Goal: Transaction & Acquisition: Purchase product/service

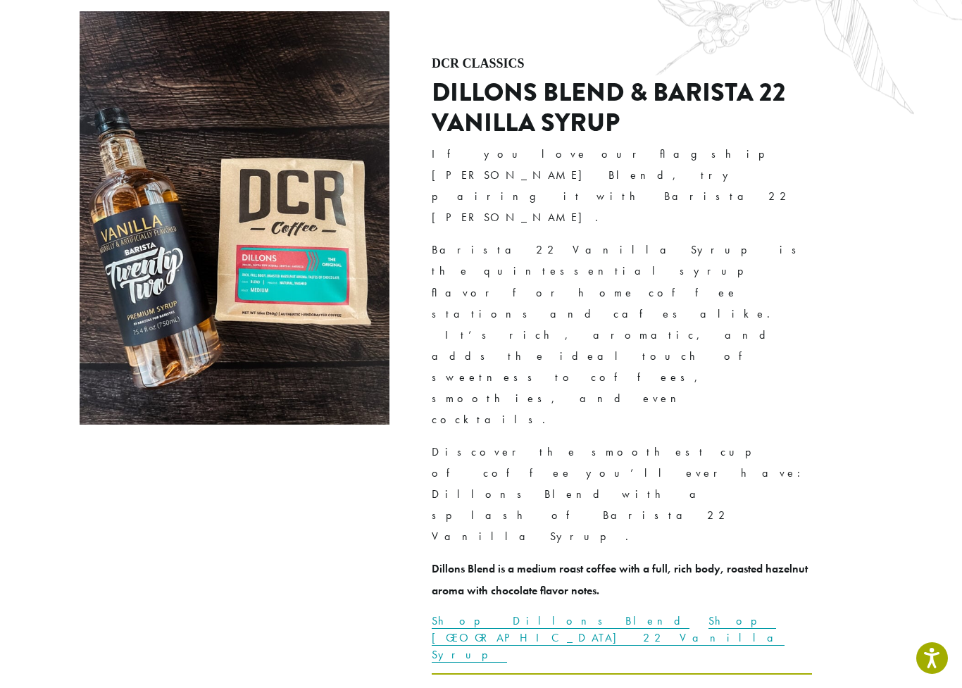
scroll to position [3499, 0]
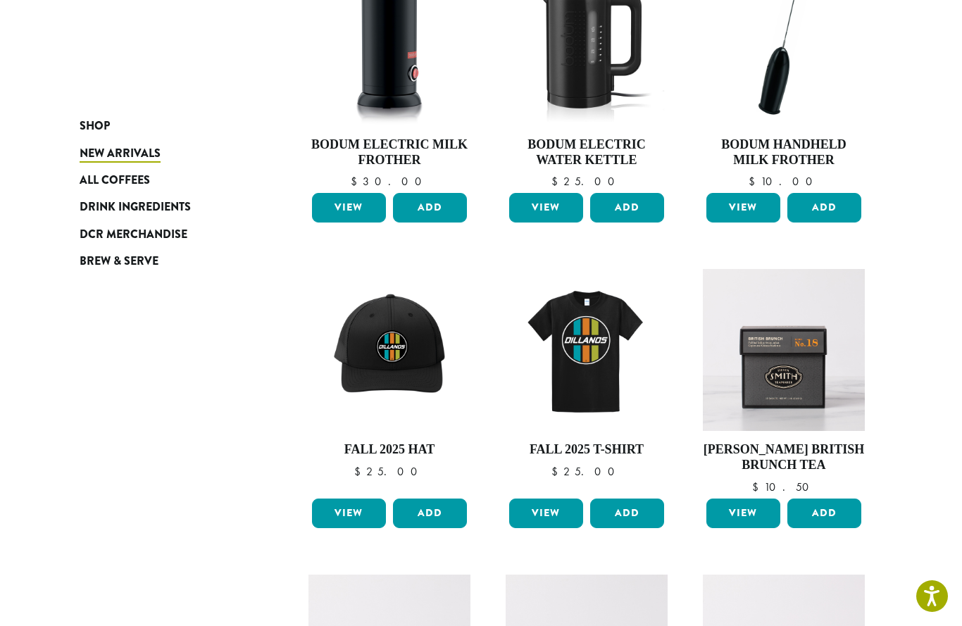
scroll to position [277, 0]
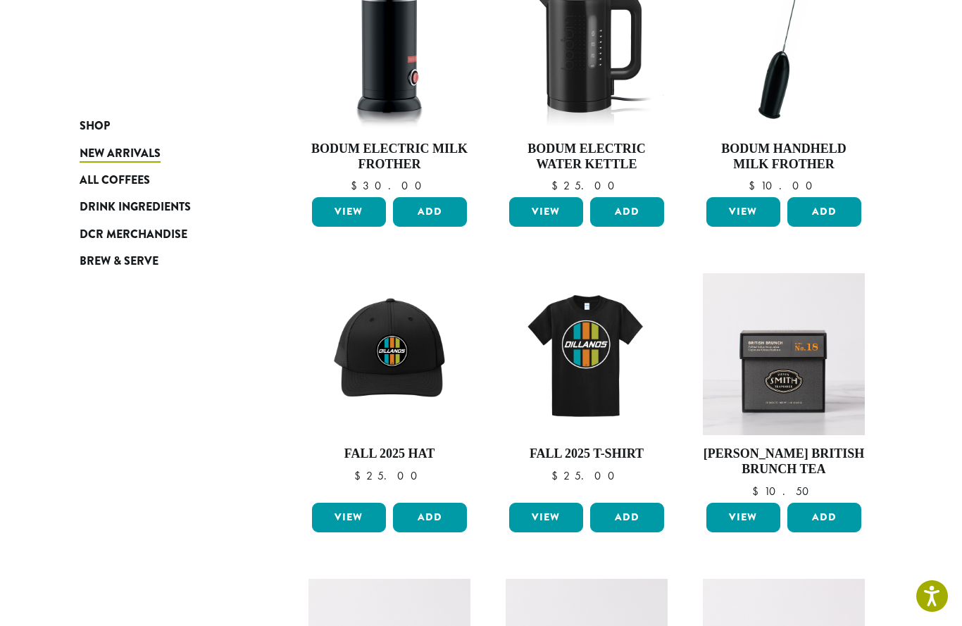
click at [87, 178] on span "All Coffees" at bounding box center [115, 181] width 70 height 18
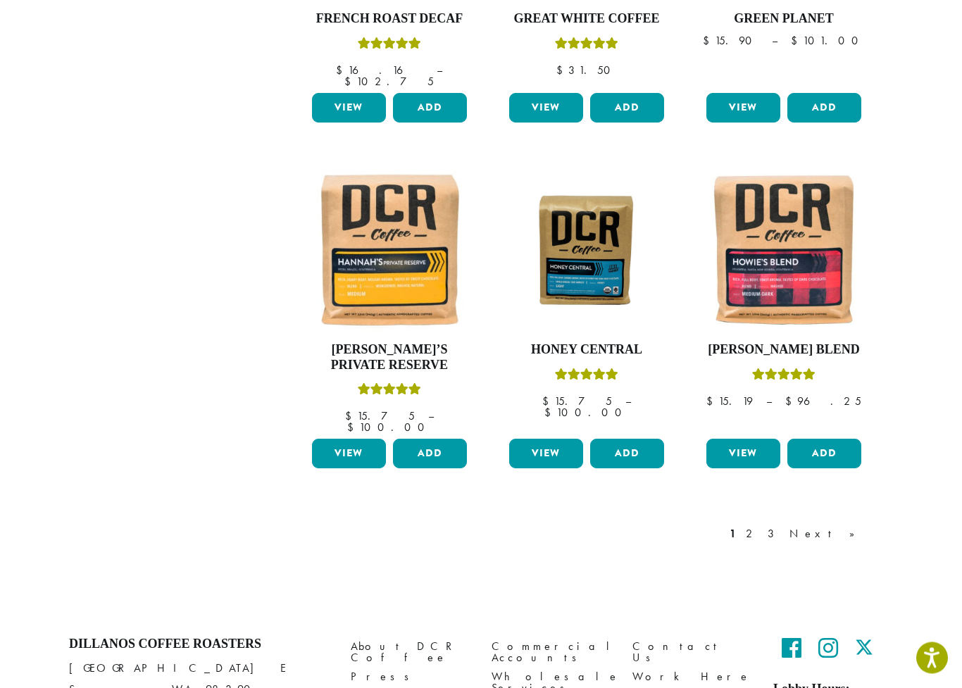
scroll to position [1127, 0]
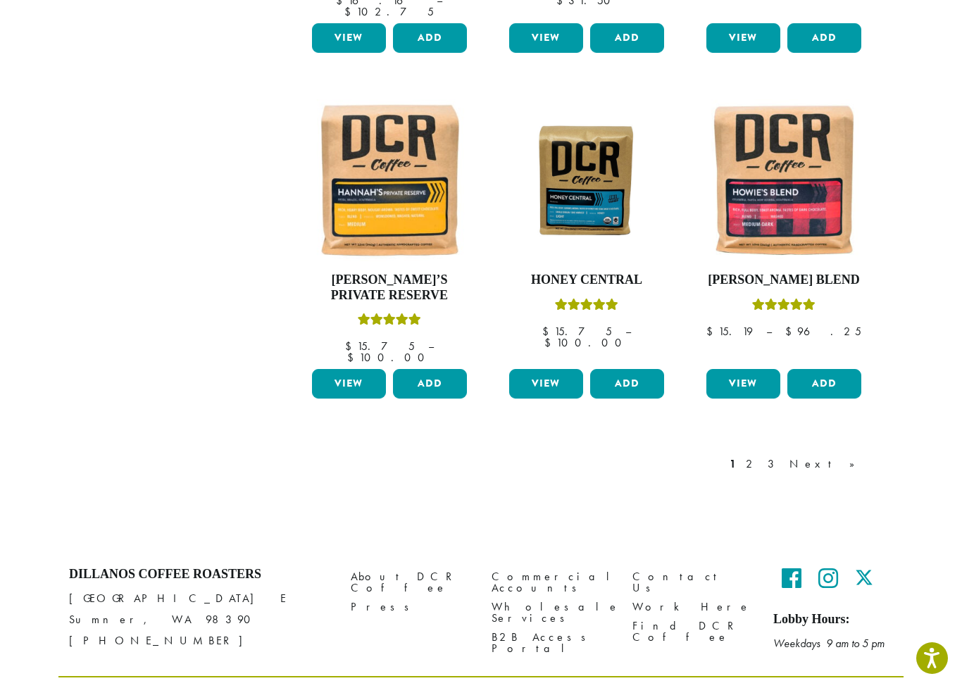
click at [855, 456] on link "Next »" at bounding box center [826, 464] width 81 height 17
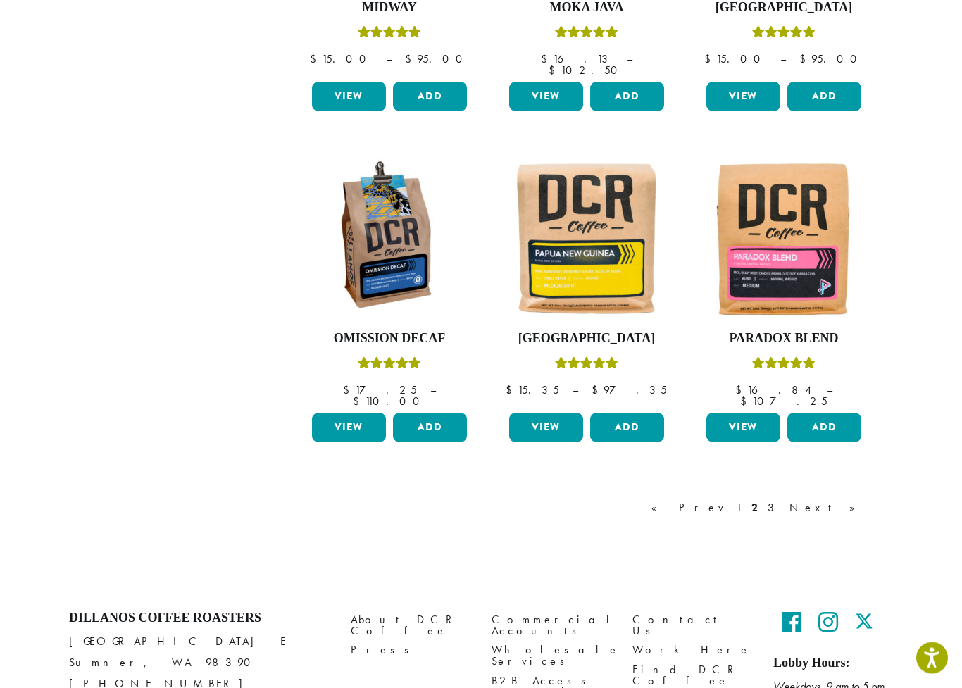
scroll to position [1093, 0]
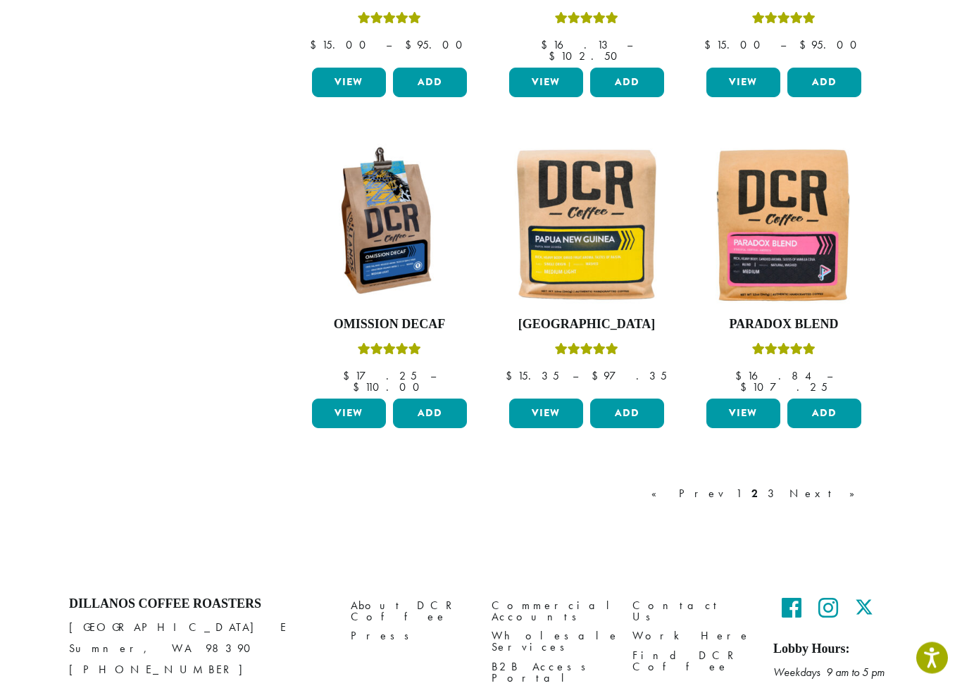
click at [848, 486] on link "Next »" at bounding box center [826, 494] width 81 height 17
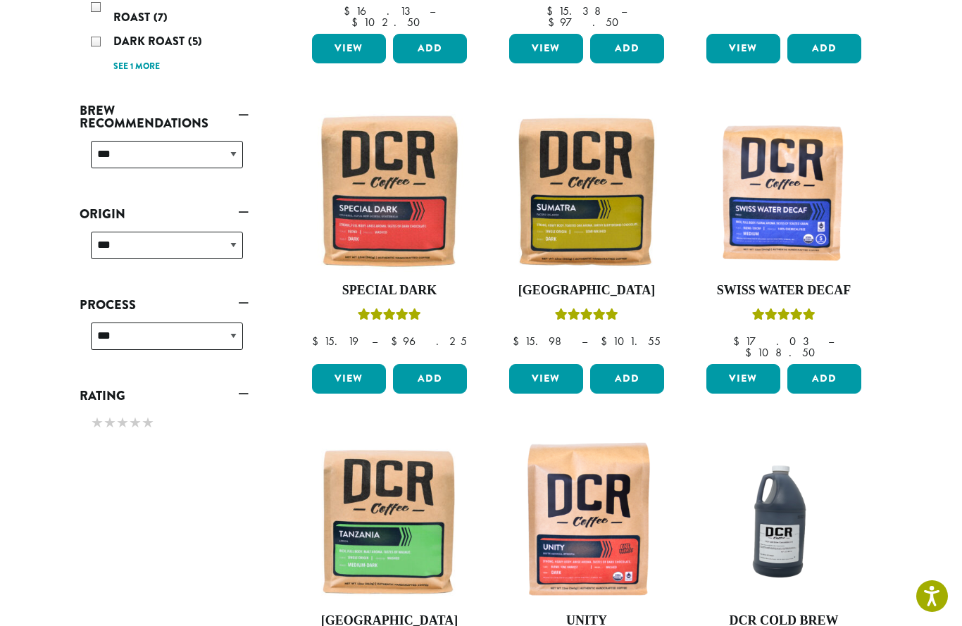
scroll to position [464, 0]
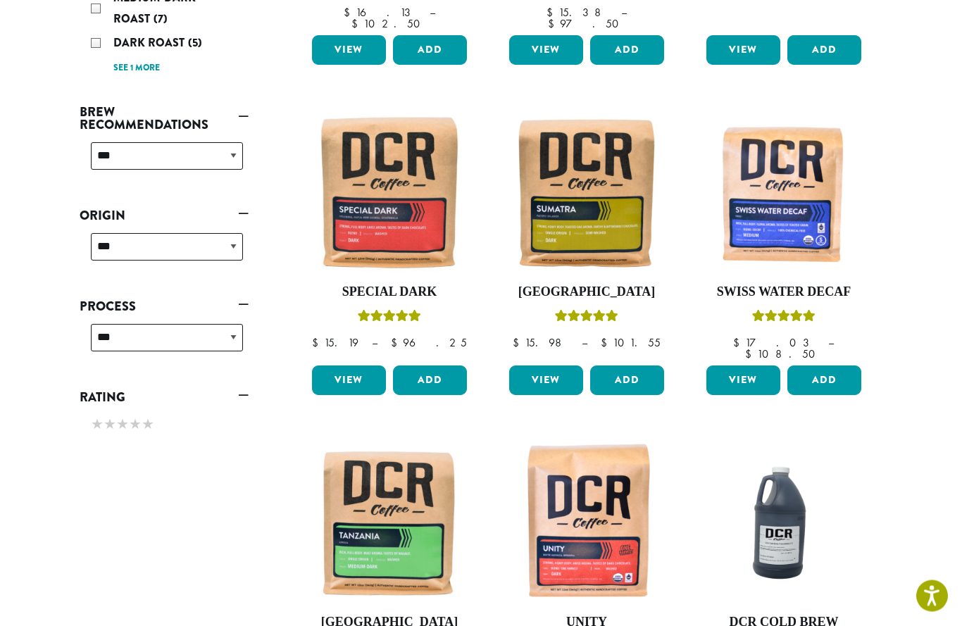
click at [831, 366] on button "Add" at bounding box center [824, 381] width 74 height 30
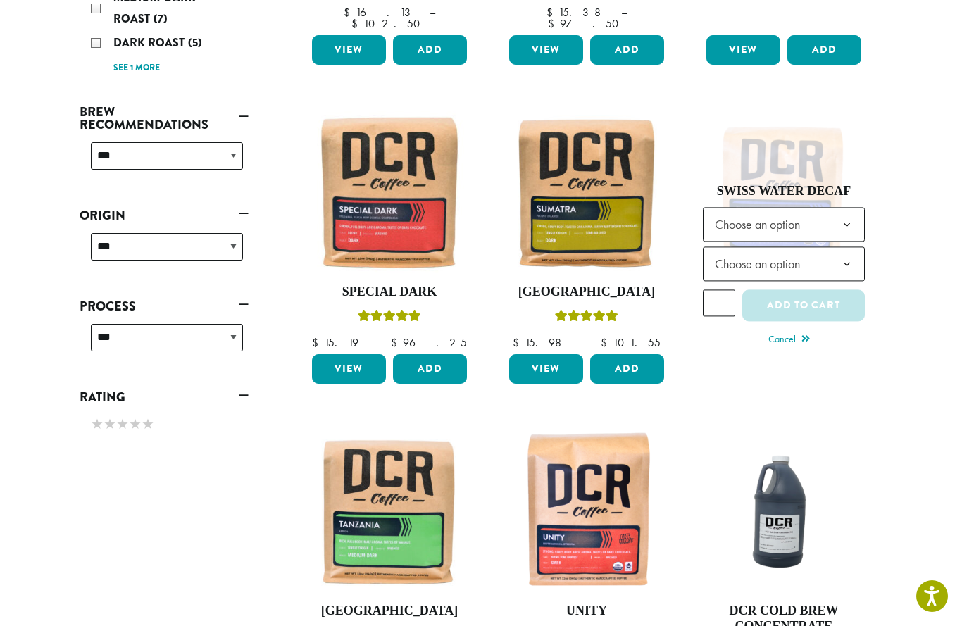
click at [838, 208] on b at bounding box center [846, 225] width 34 height 34
click at [847, 254] on b at bounding box center [846, 265] width 34 height 34
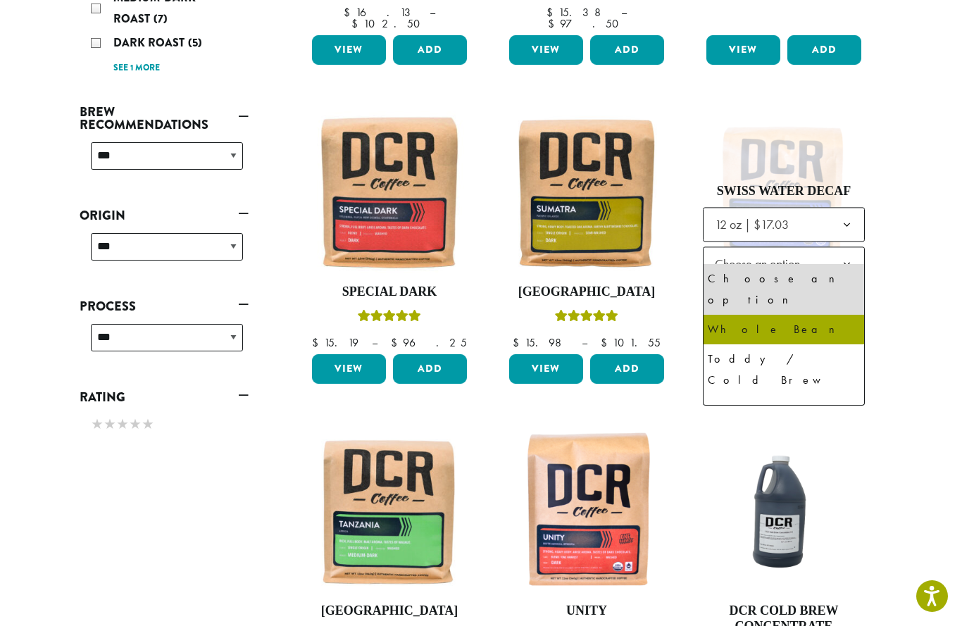
select select "*********"
select select "**********"
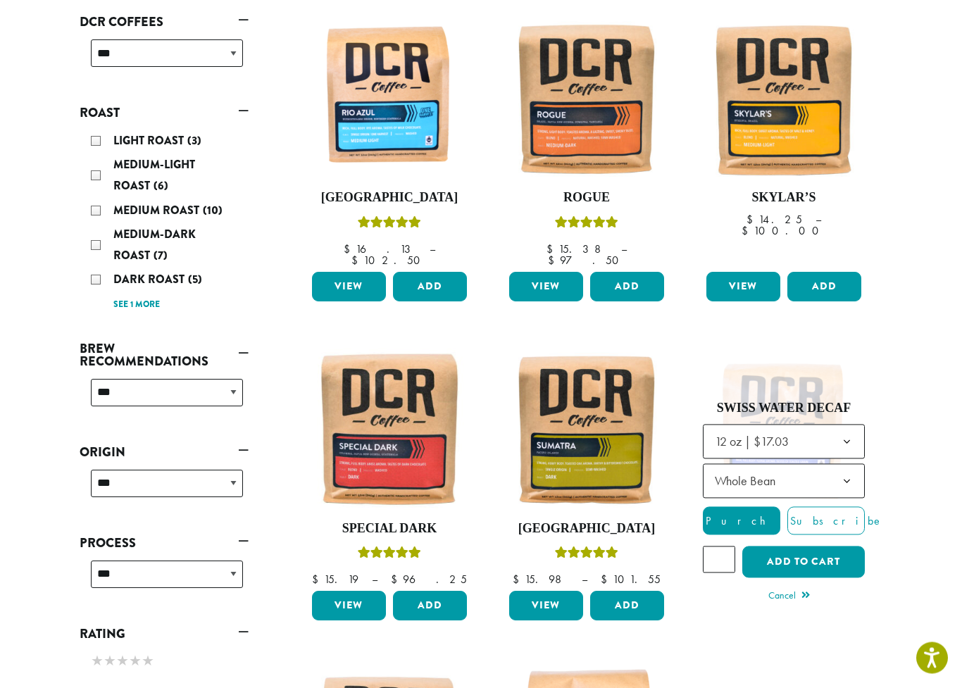
scroll to position [227, 0]
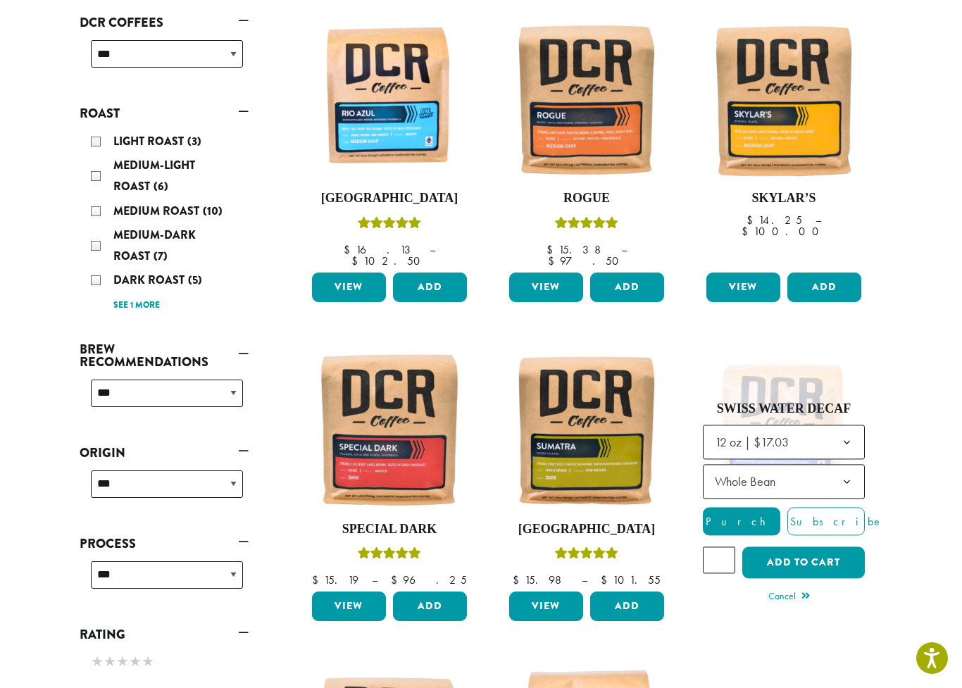
click at [114, 303] on link "See 1 more" at bounding box center [136, 306] width 46 height 14
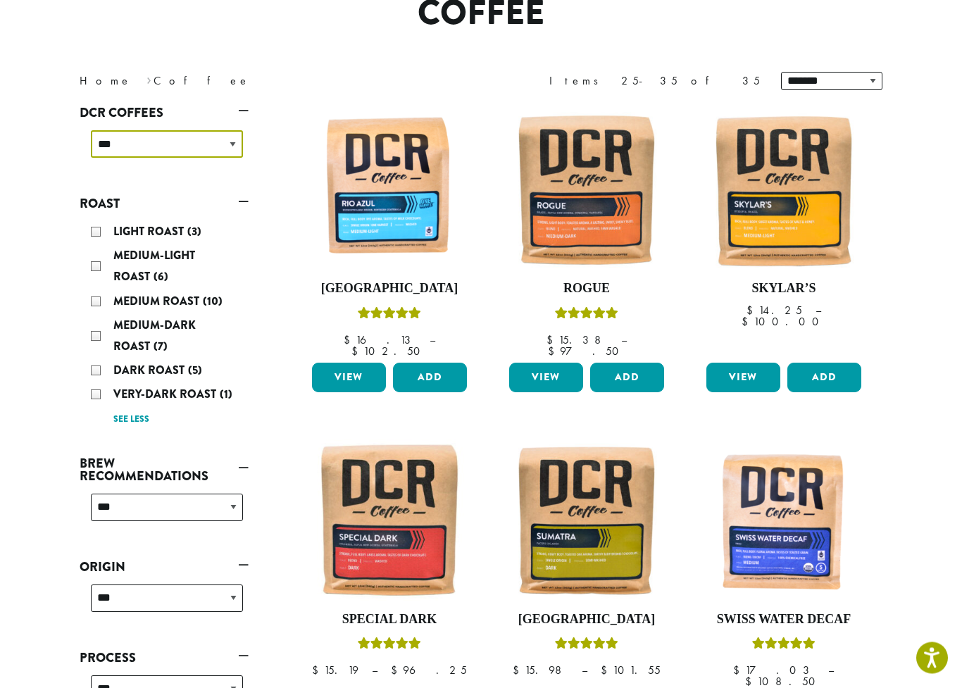
click at [110, 135] on select "**********" at bounding box center [167, 144] width 152 height 27
select select "*****"
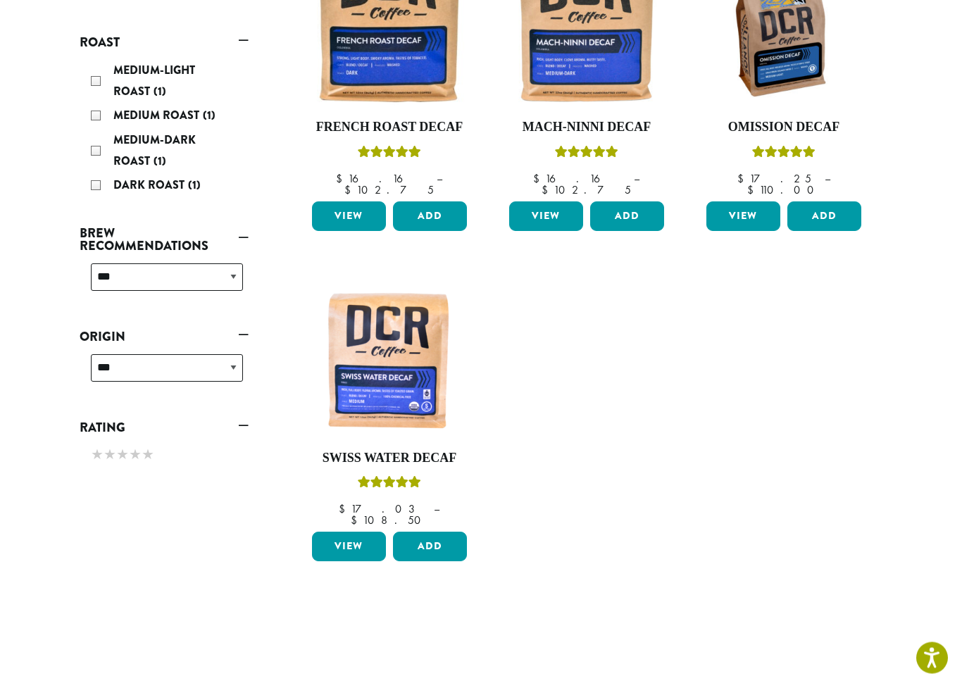
scroll to position [299, 0]
click at [421, 370] on img at bounding box center [389, 358] width 162 height 162
click at [360, 532] on link "View" at bounding box center [349, 547] width 74 height 30
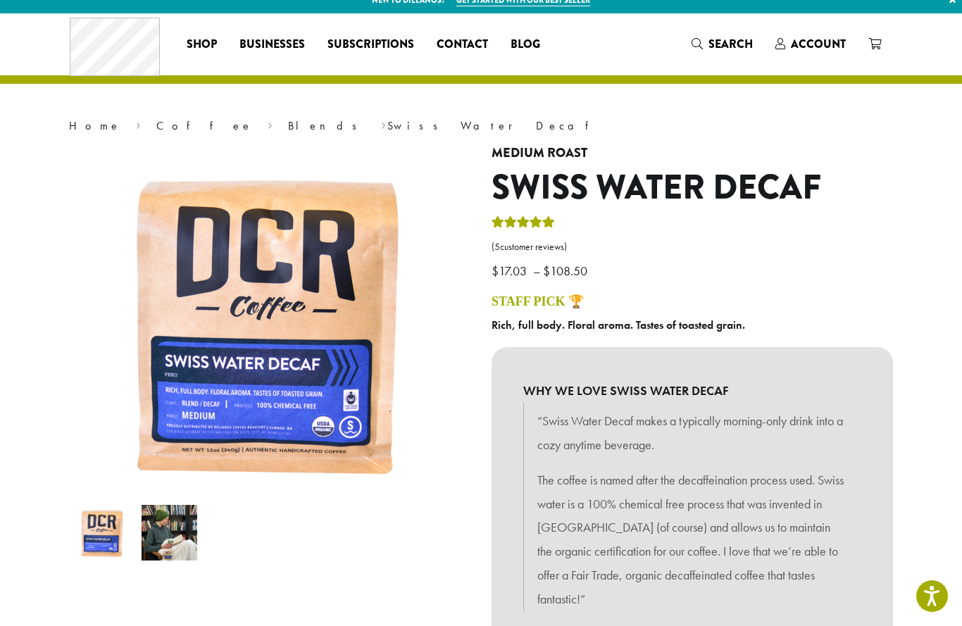
scroll to position [11, 0]
